Goal: Task Accomplishment & Management: Use online tool/utility

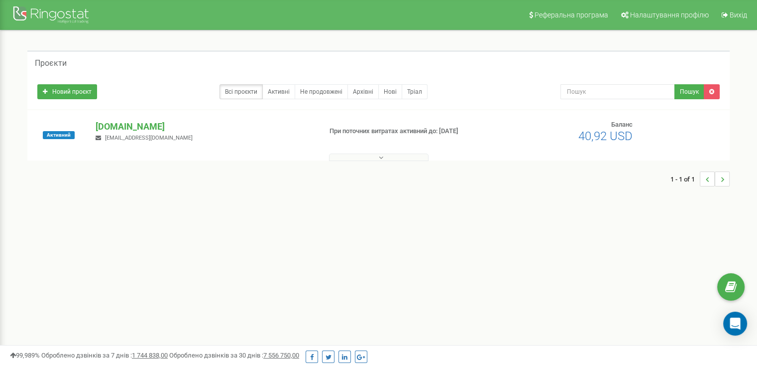
click at [381, 158] on icon at bounding box center [381, 157] width 4 height 7
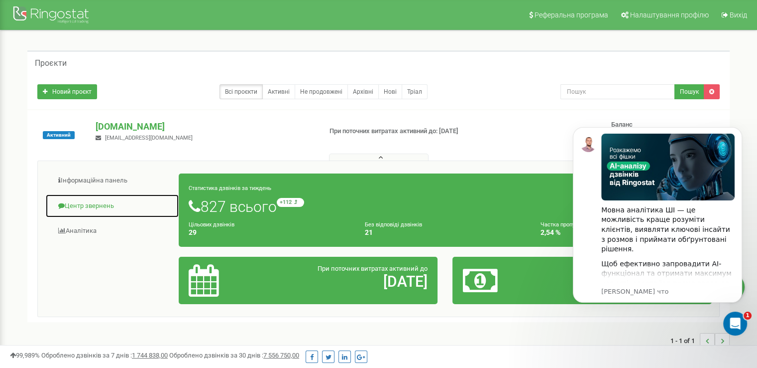
click at [98, 208] on link "Центр звернень" at bounding box center [112, 206] width 134 height 24
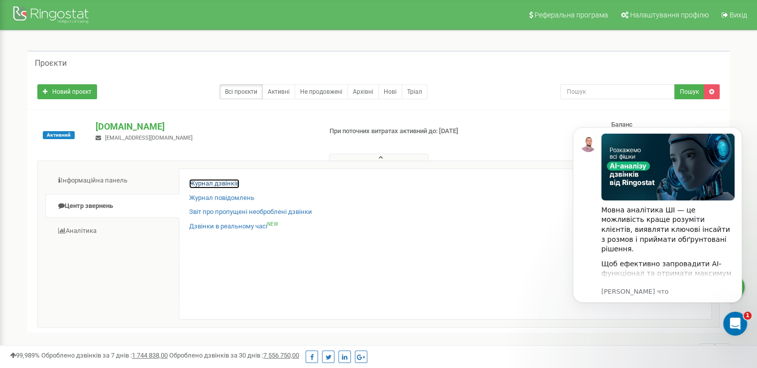
click at [197, 183] on link "Журнал дзвінків" at bounding box center [214, 183] width 50 height 9
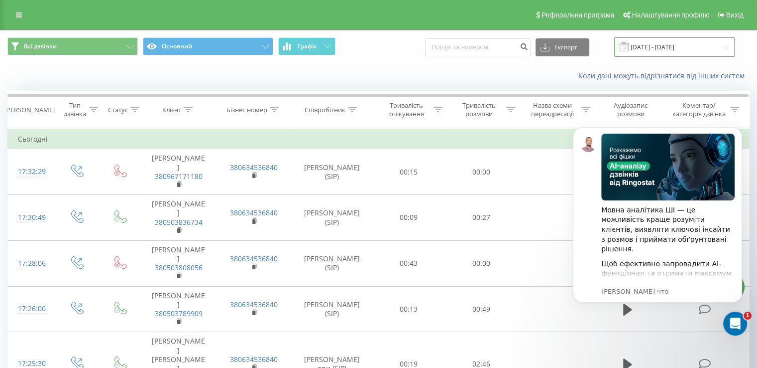
click at [678, 44] on input "[DATE] - [DATE]" at bounding box center [675, 46] width 121 height 19
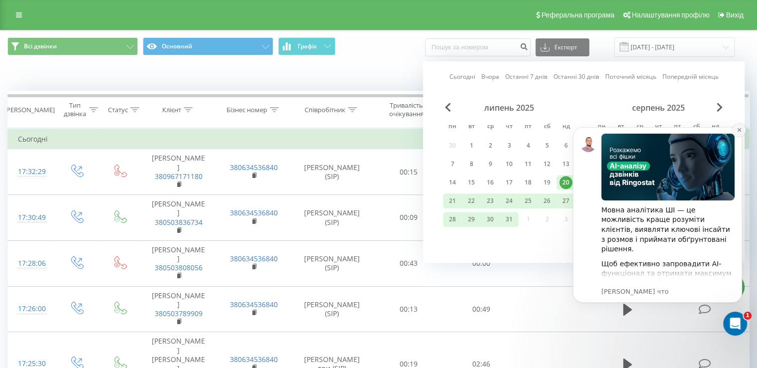
click at [742, 127] on button "Dismiss notification" at bounding box center [739, 130] width 13 height 13
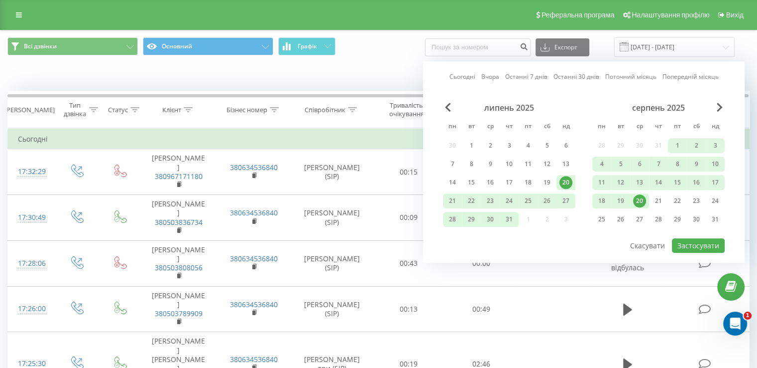
click at [643, 198] on div "20" at bounding box center [639, 200] width 13 height 13
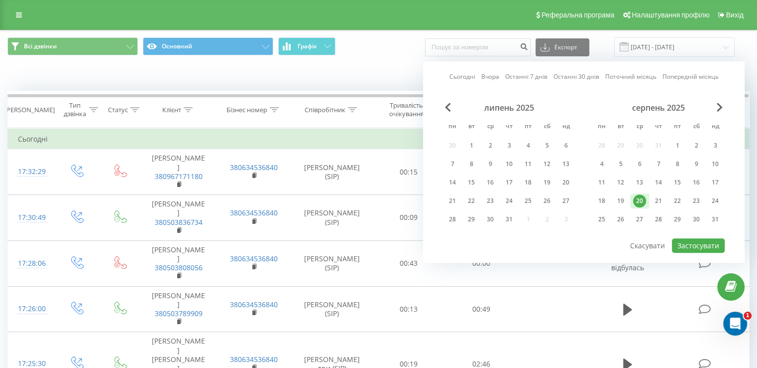
click at [643, 198] on div "20" at bounding box center [639, 200] width 13 height 13
click at [693, 242] on button "Застосувати" at bounding box center [698, 245] width 53 height 14
type input "[DATE] - [DATE]"
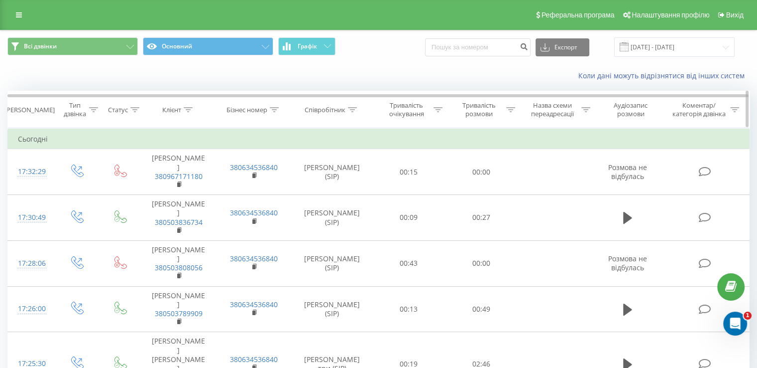
click at [350, 108] on icon at bounding box center [352, 109] width 9 height 5
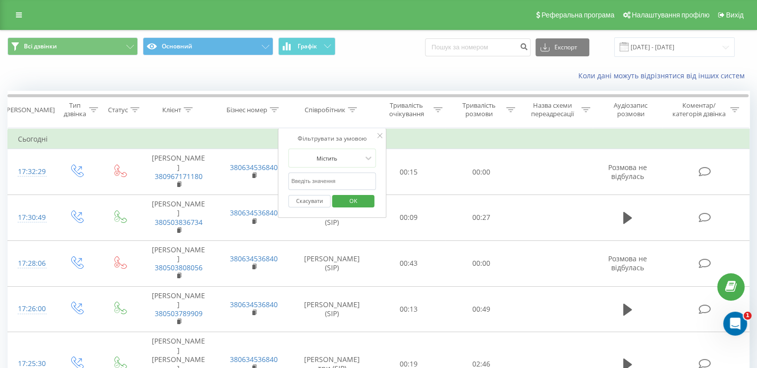
click at [340, 180] on input "text" at bounding box center [332, 180] width 88 height 17
type input "вікторія"
click at [355, 197] on span "OK" at bounding box center [354, 200] width 28 height 15
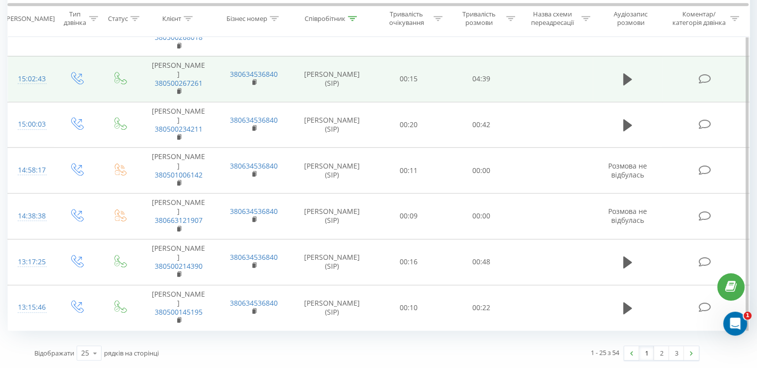
scroll to position [1058, 0]
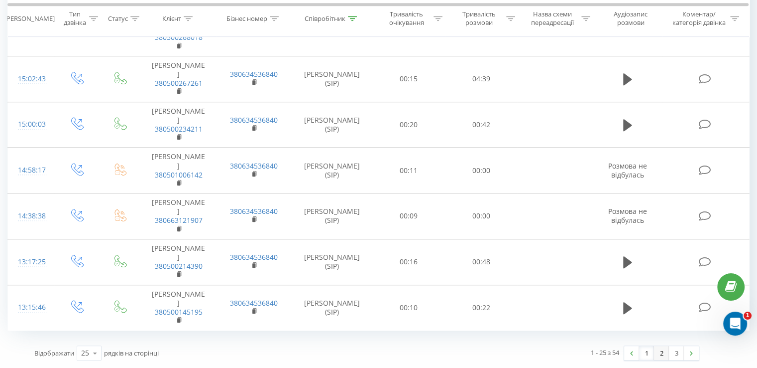
click at [663, 356] on link "2" at bounding box center [661, 353] width 15 height 14
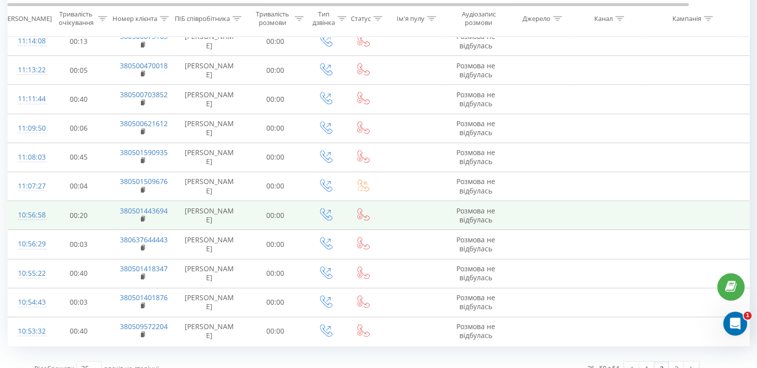
scroll to position [540, 0]
